Goal: Task Accomplishment & Management: Use online tool/utility

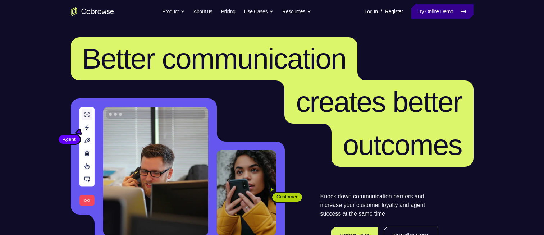
click at [419, 10] on link "Try Online Demo" at bounding box center [442, 11] width 62 height 14
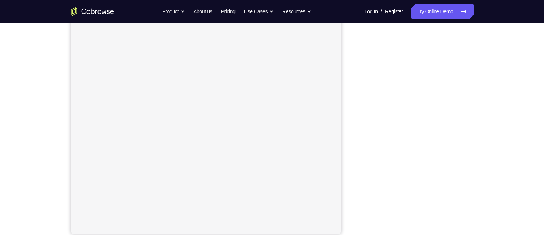
scroll to position [99, 0]
